Goal: Find specific page/section: Find specific page/section

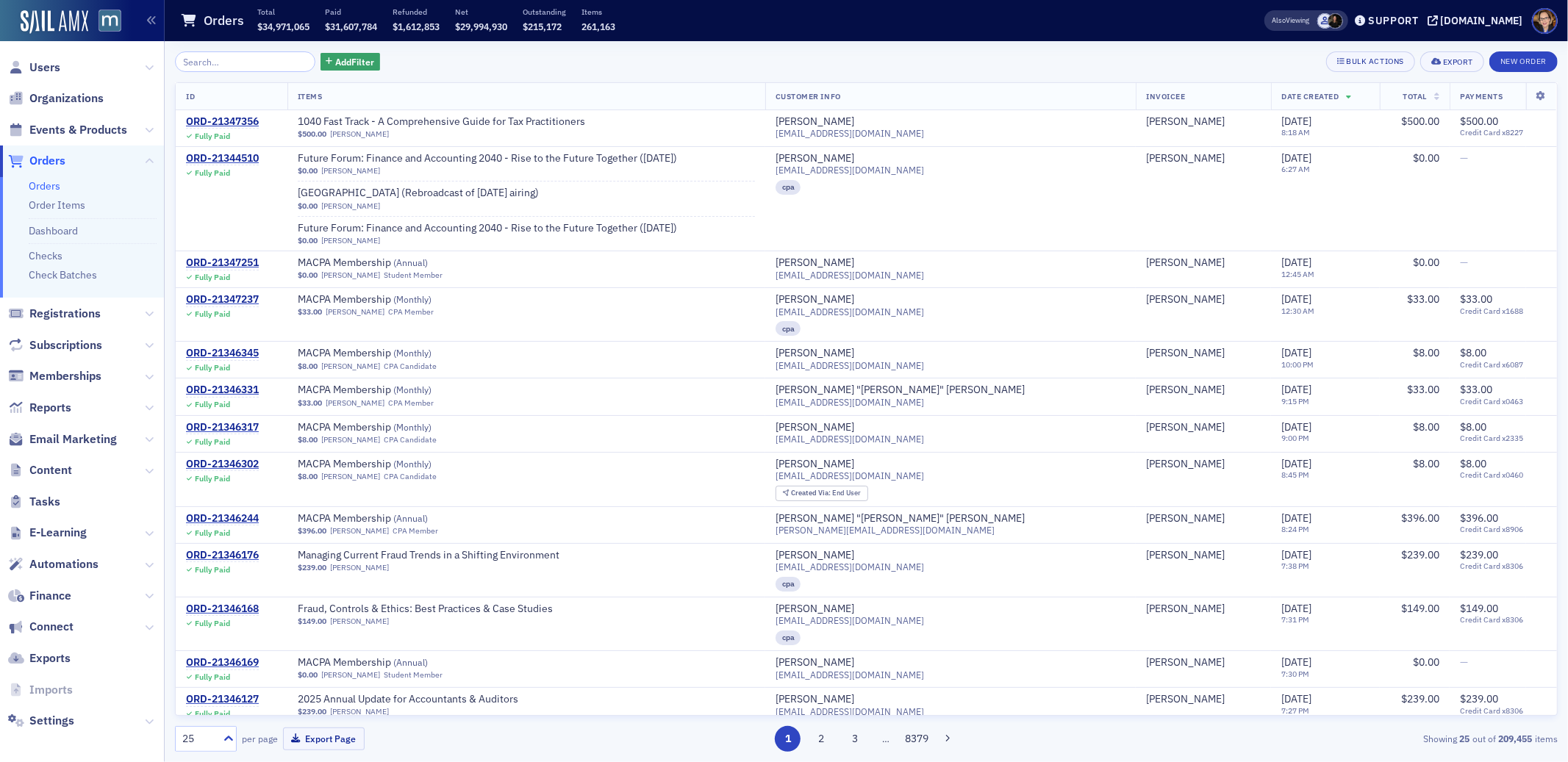
click at [37, 162] on span "Orders" at bounding box center [47, 160] width 36 height 16
click at [50, 156] on span "Orders" at bounding box center [47, 160] width 36 height 16
click at [579, 158] on span "Future Forum: Finance and Accounting 2040 - Rise to the Future Together ([DATE])" at bounding box center [487, 159] width 379 height 13
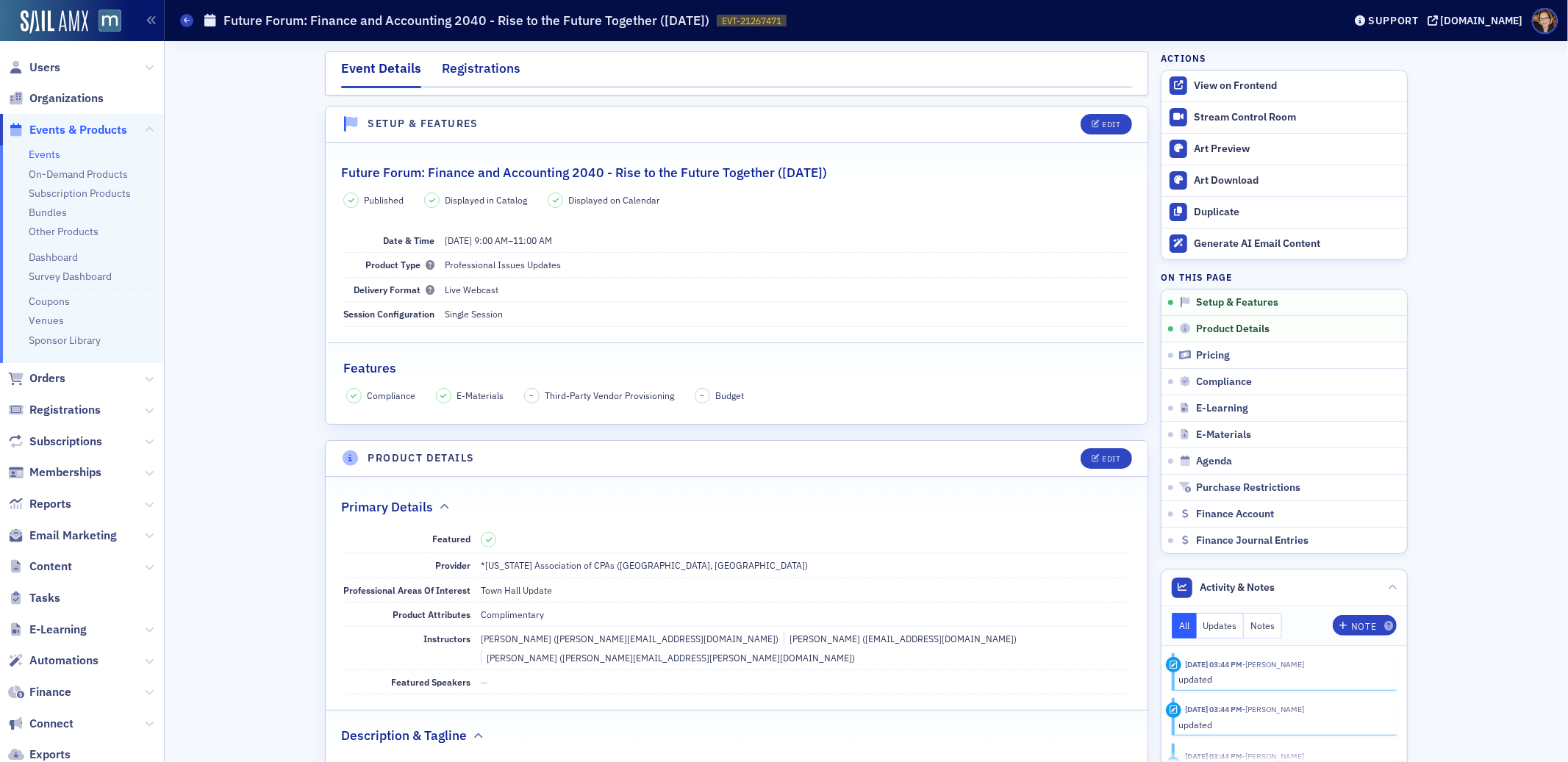
click at [474, 66] on div "Registrations" at bounding box center [481, 72] width 79 height 27
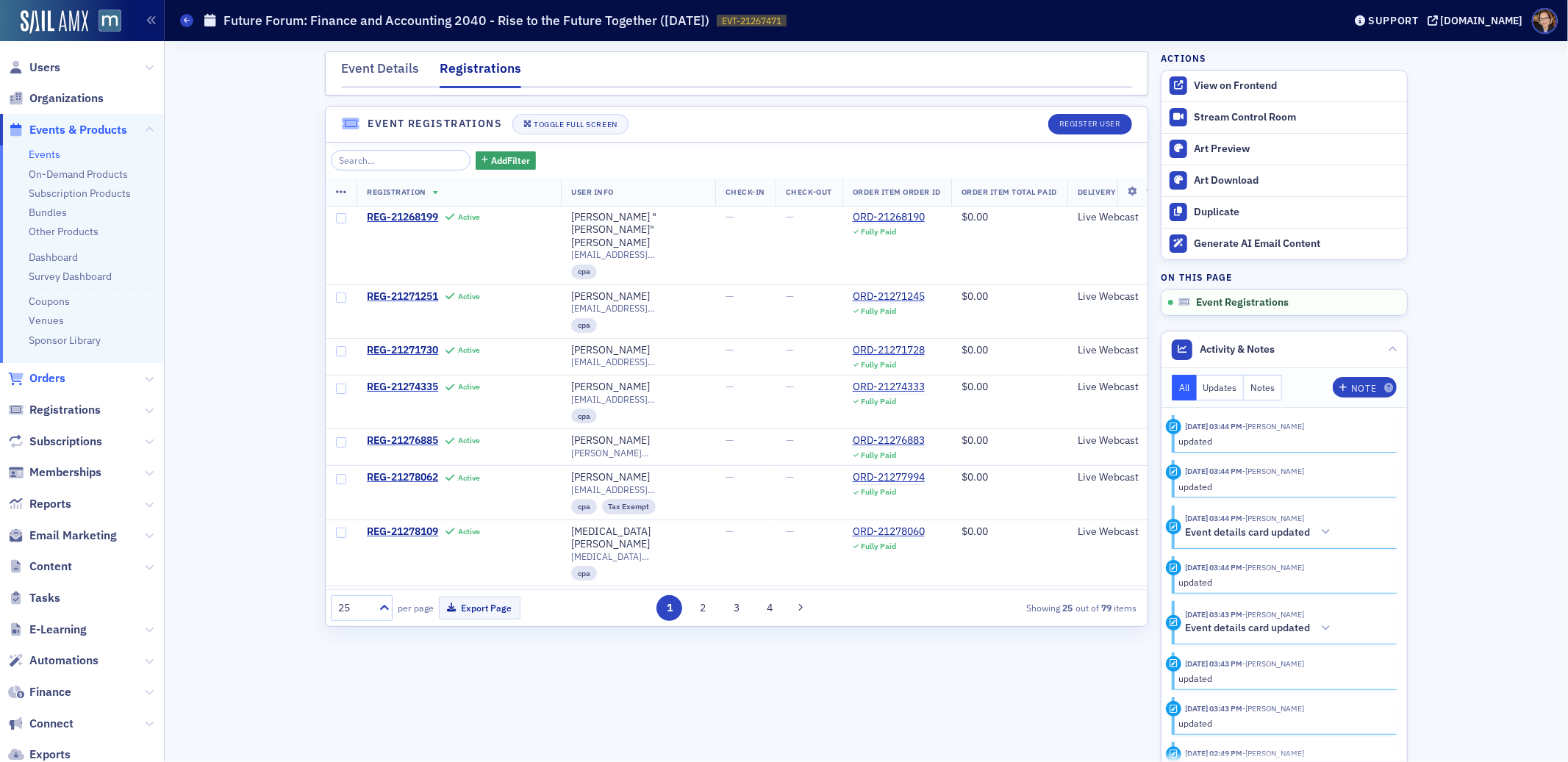
click at [51, 375] on span "Orders" at bounding box center [47, 378] width 36 height 16
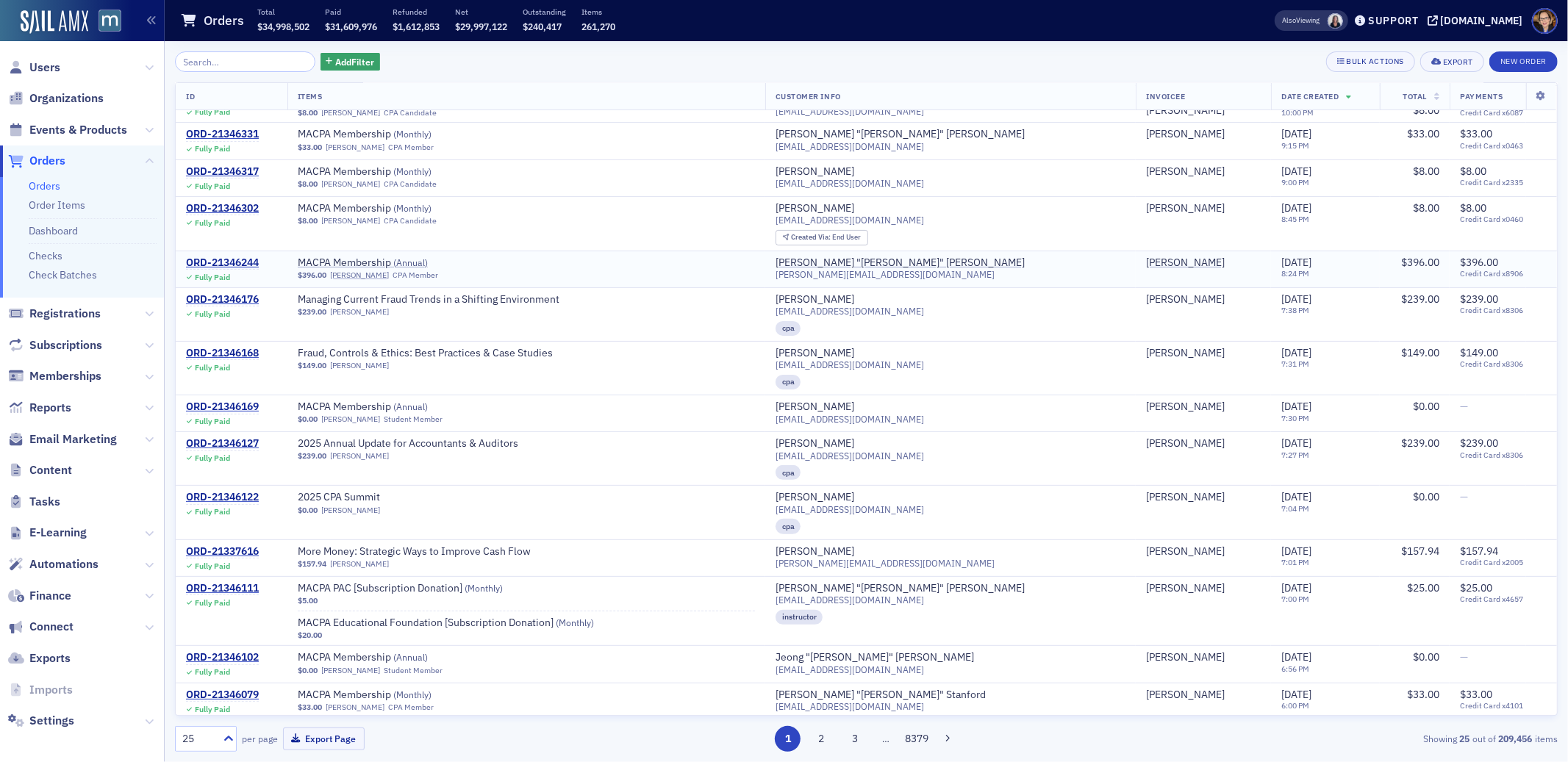
scroll to position [261, 0]
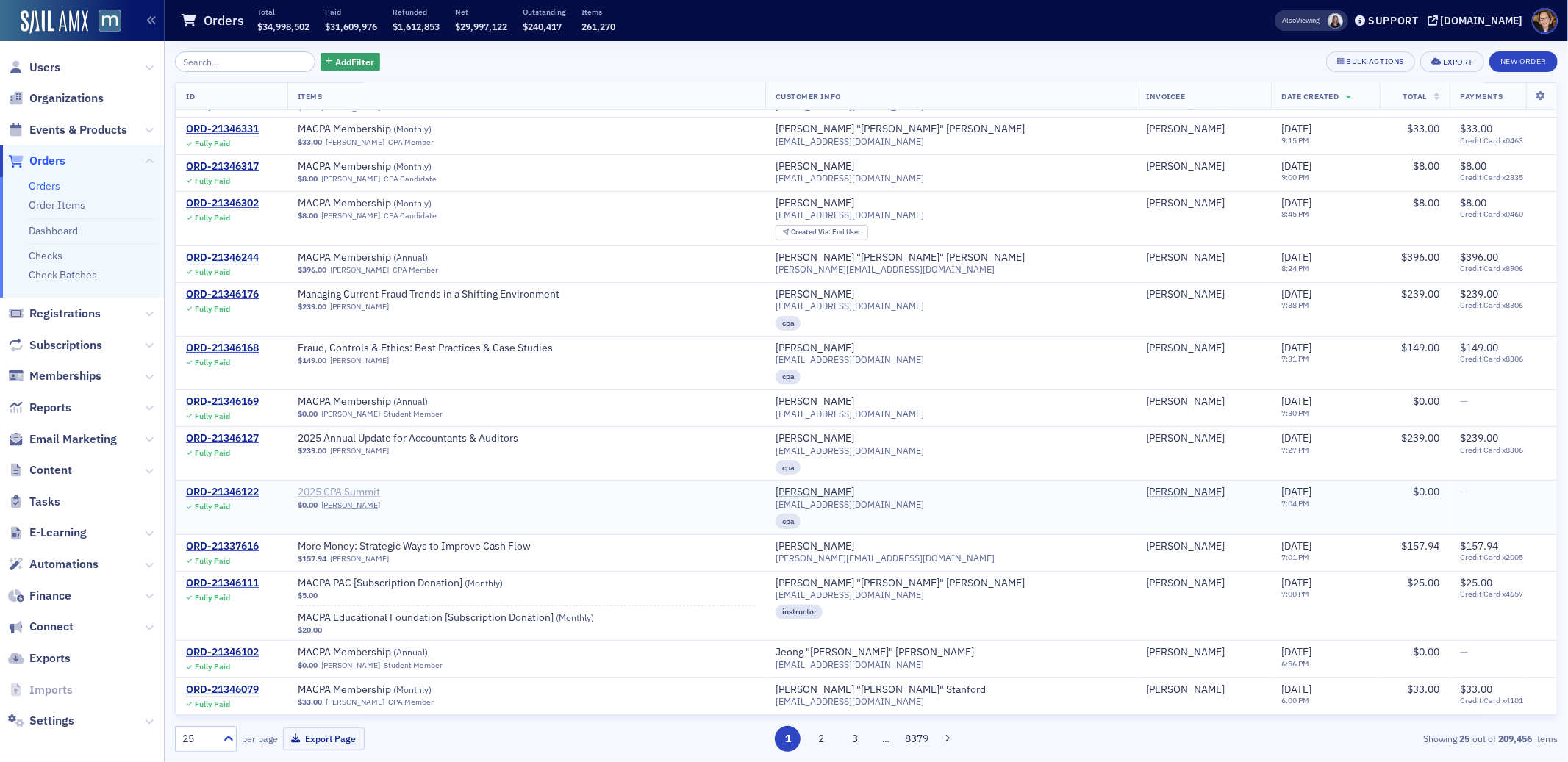
click at [342, 494] on span "2025 CPA Summit" at bounding box center [390, 492] width 185 height 13
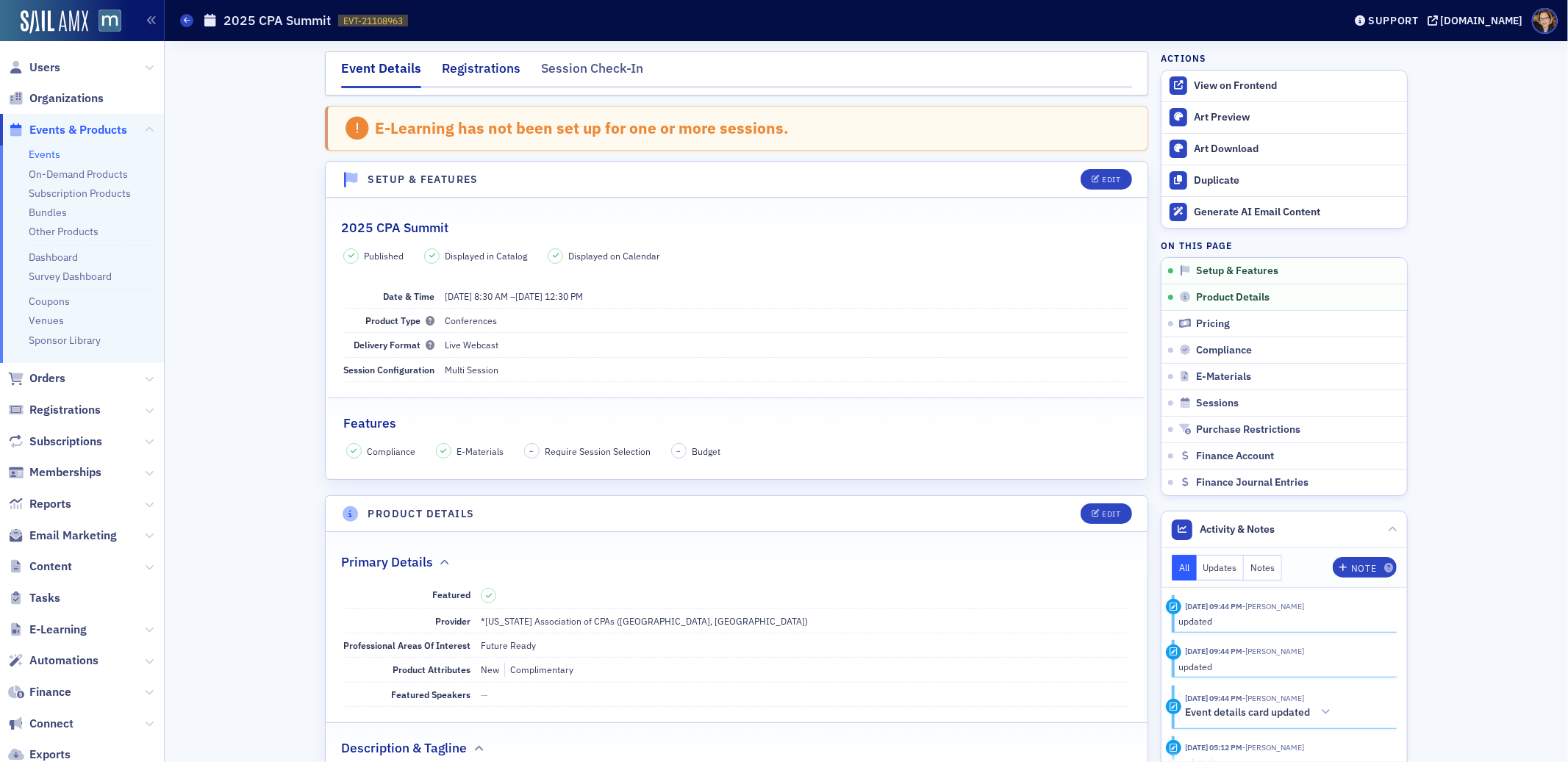
click at [473, 68] on div "Registrations" at bounding box center [481, 72] width 79 height 27
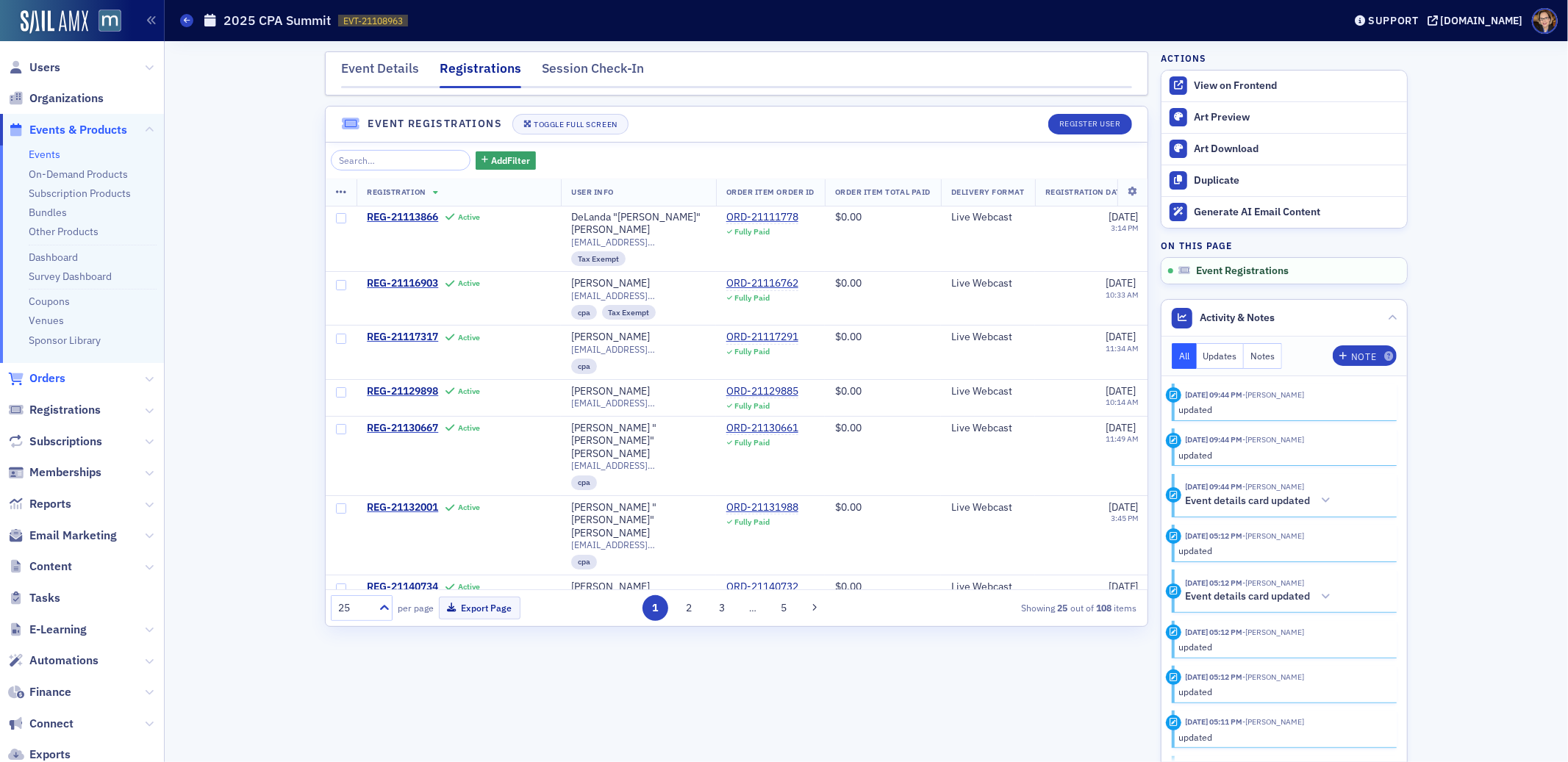
click at [54, 380] on span "Orders" at bounding box center [47, 378] width 36 height 16
